Goal: Find contact information: Find contact information

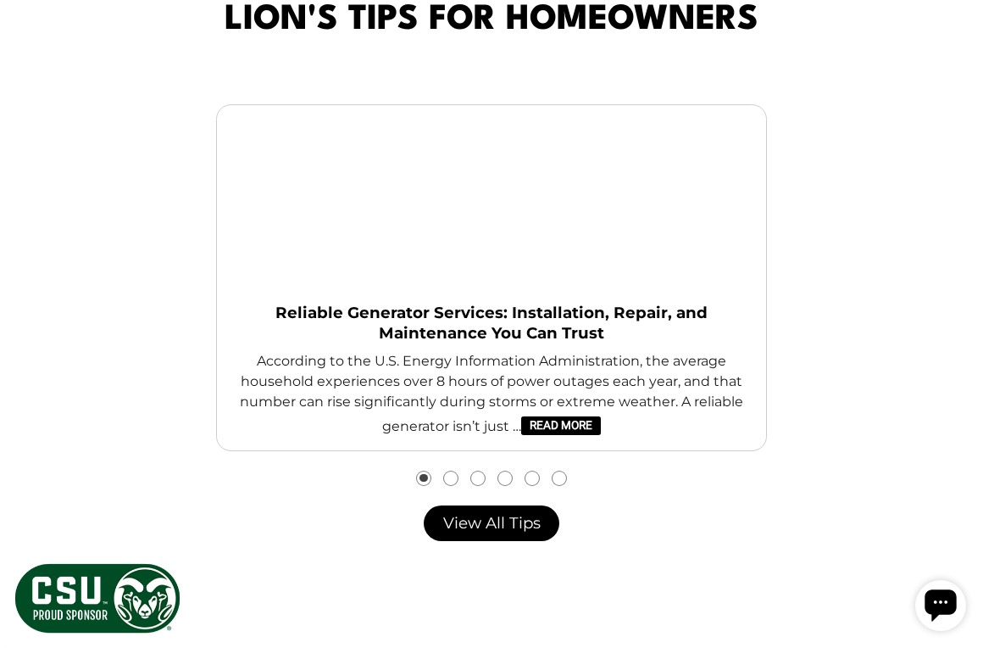
scroll to position [5214, 0]
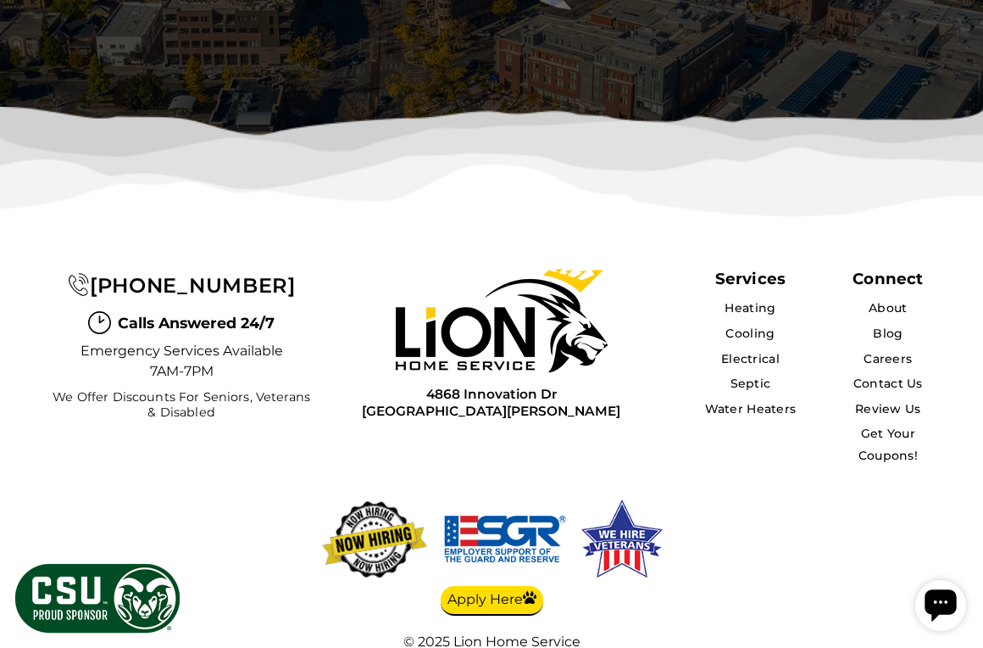
drag, startPoint x: 989, startPoint y: 237, endPoint x: 74, endPoint y: 49, distance: 934.8
drag, startPoint x: 411, startPoint y: 329, endPoint x: 567, endPoint y: 350, distance: 157.4
click at [567, 382] on div "[STREET_ADDRESS][PERSON_NAME]" at bounding box center [492, 400] width 303 height 36
copy div "[STREET_ADDRESS][PERSON_NAME]"
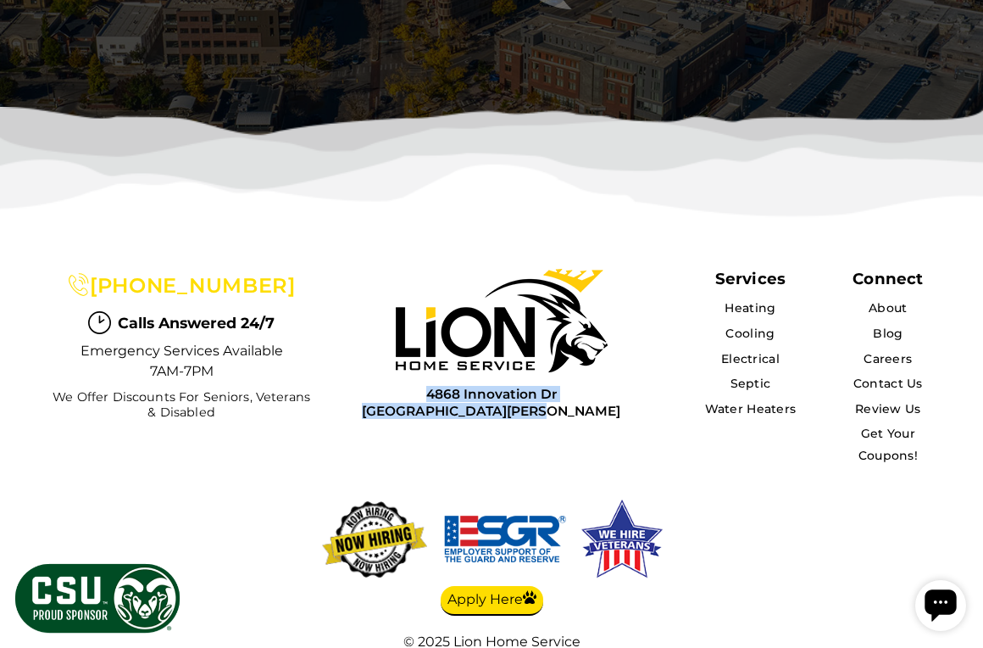
drag, startPoint x: 285, startPoint y: 214, endPoint x: 117, endPoint y: 233, distance: 168.9
click at [116, 269] on div "[PHONE_NUMBER]" at bounding box center [181, 285] width 267 height 32
copy span "[PHONE_NUMBER]"
click at [926, 553] on div "Services Heating Cooling Electrical Septic Water Heaters Connect About Blog Car…" at bounding box center [491, 475] width 983 height 467
